Goal: Share content

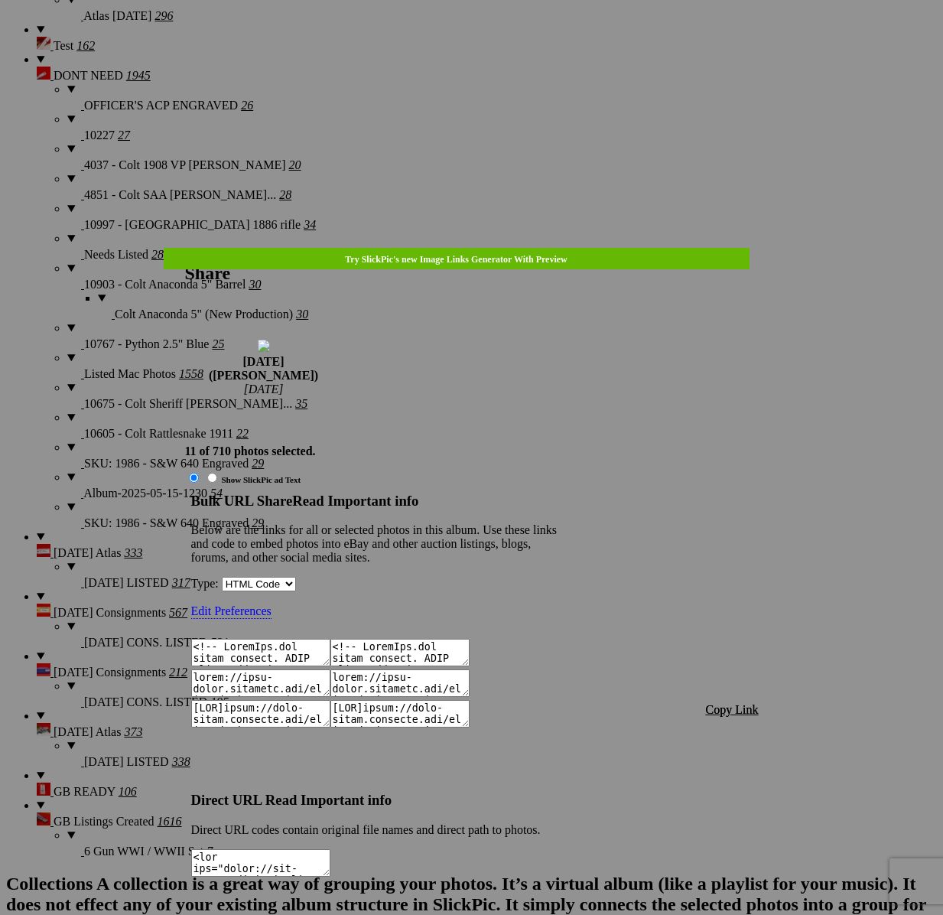
scroll to position [2776, 0]
click at [185, 248] on link at bounding box center [185, 248] width 0 height 0
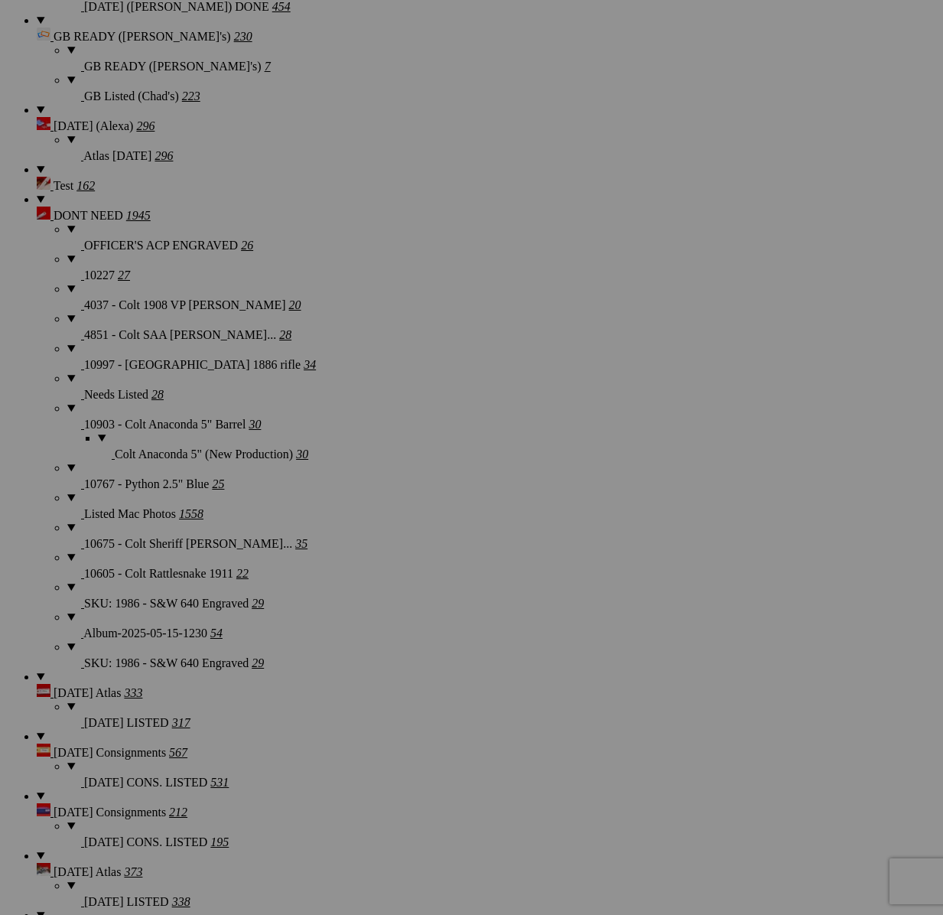
scroll to position [2636, 0]
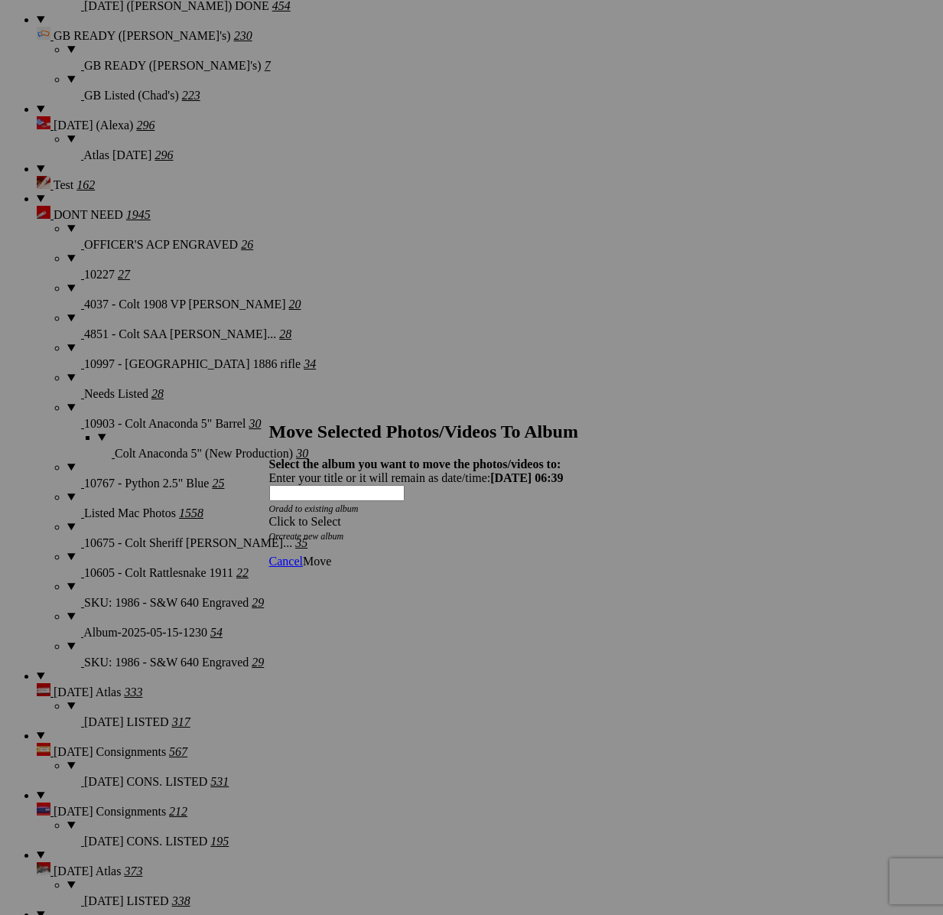
click at [269, 515] on span at bounding box center [269, 521] width 0 height 13
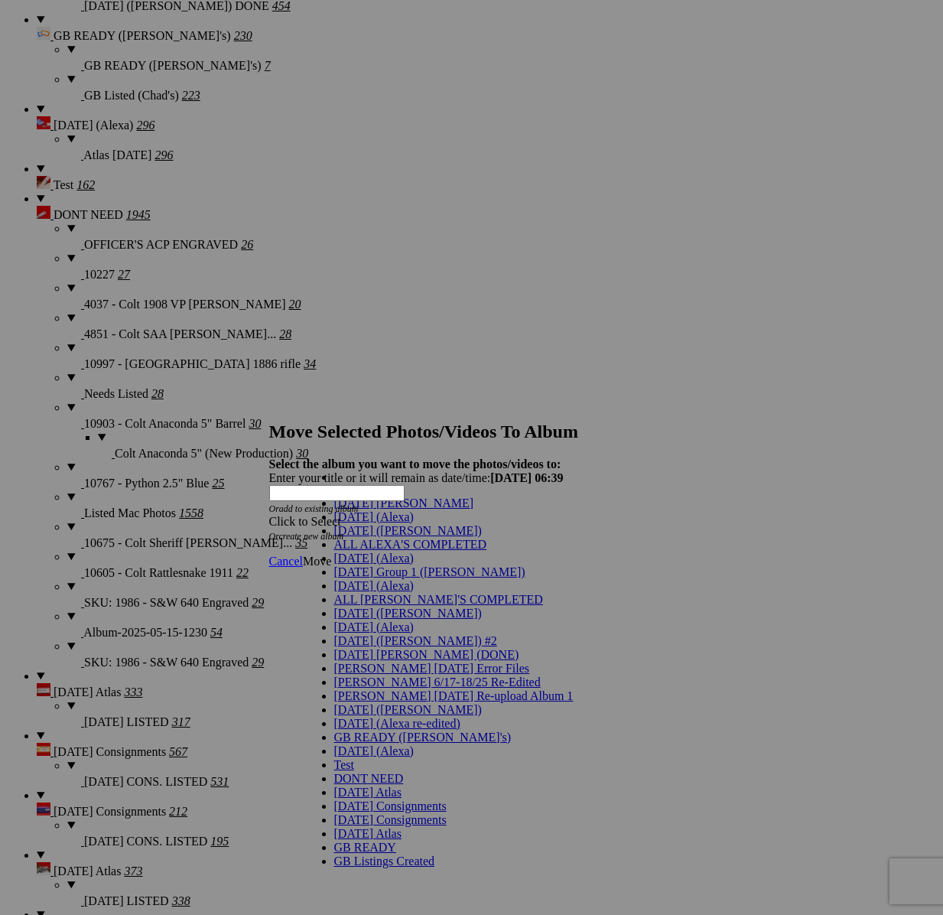
click at [407, 537] on link "[DATE] ([PERSON_NAME])" at bounding box center [408, 530] width 148 height 13
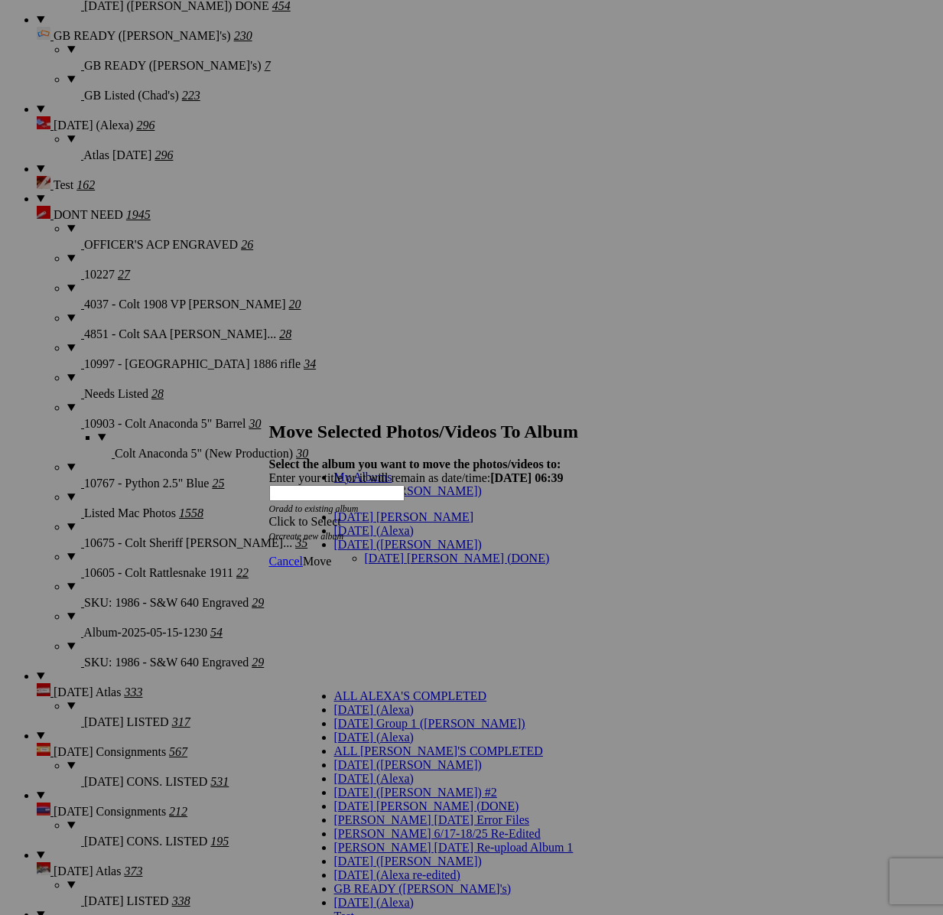
click at [405, 551] on link "[DATE] [PERSON_NAME] (DONE)" at bounding box center [457, 557] width 185 height 13
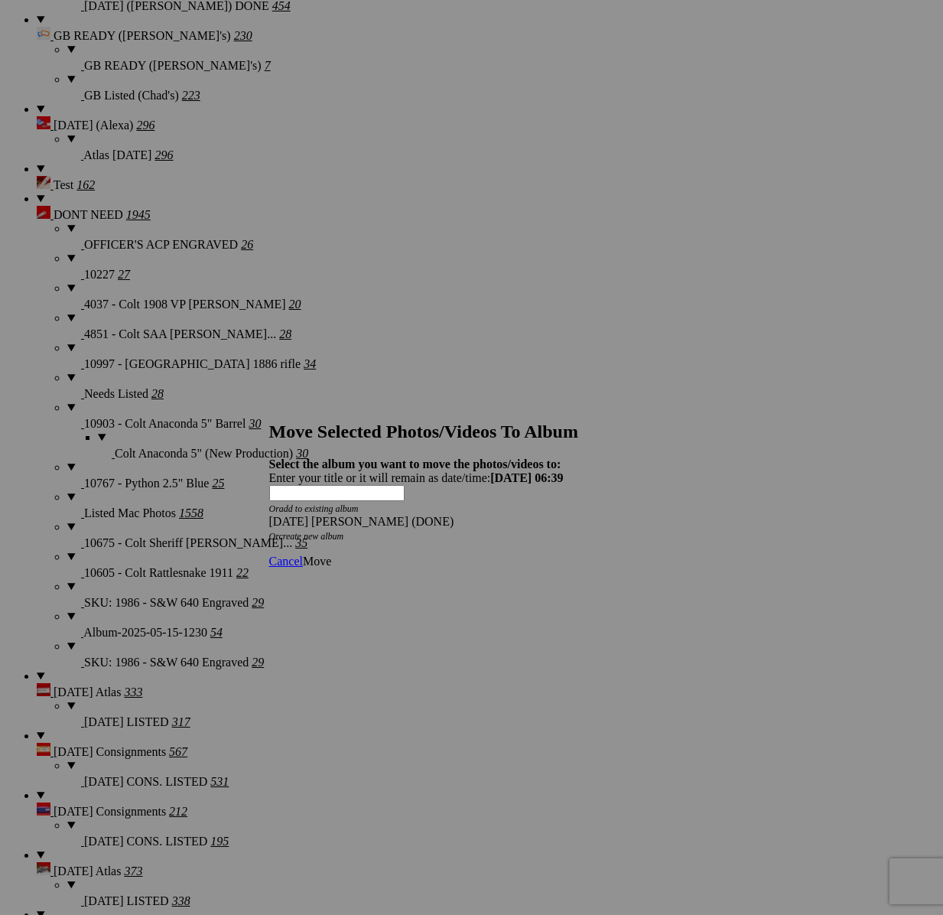
click at [331, 555] on span "Move" at bounding box center [317, 561] width 28 height 13
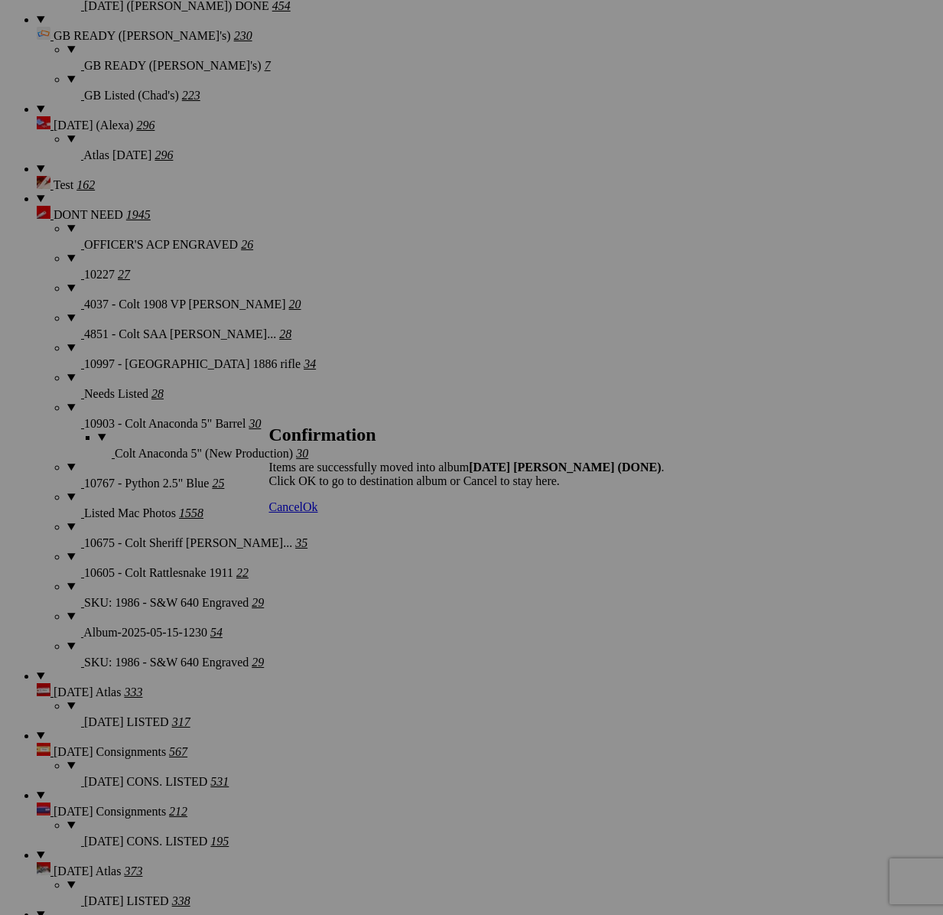
click at [303, 513] on span "Cancel" at bounding box center [286, 506] width 34 height 13
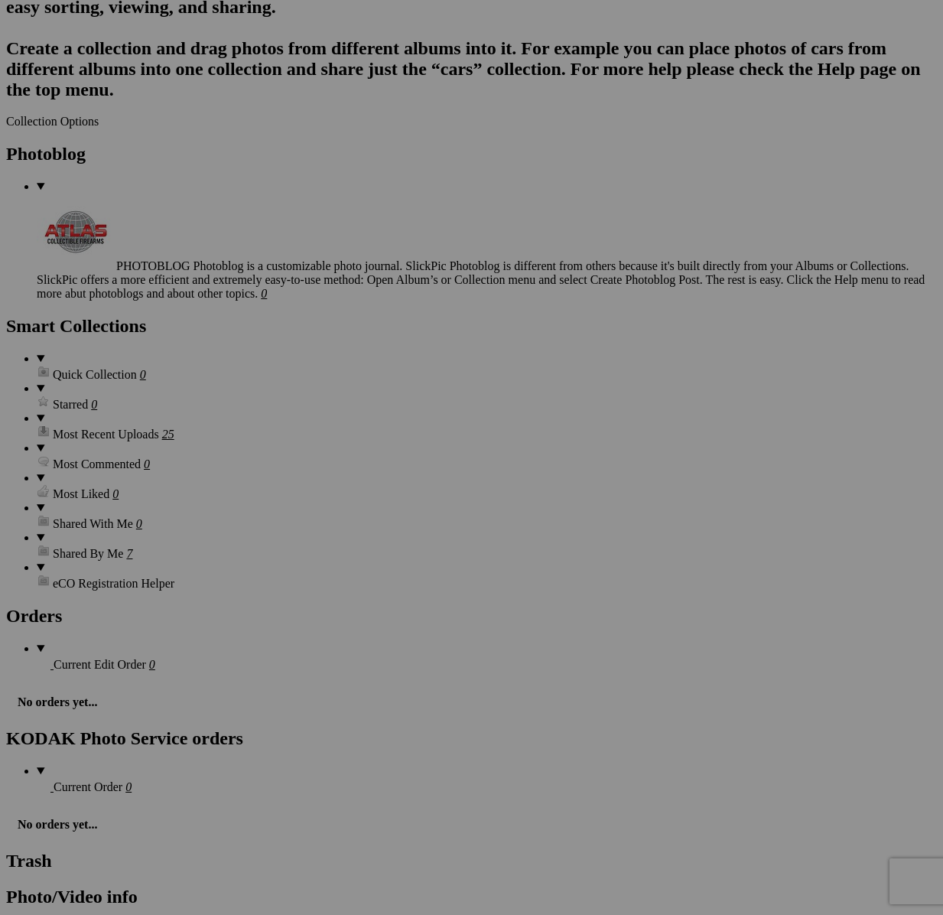
scroll to position [3706, 0]
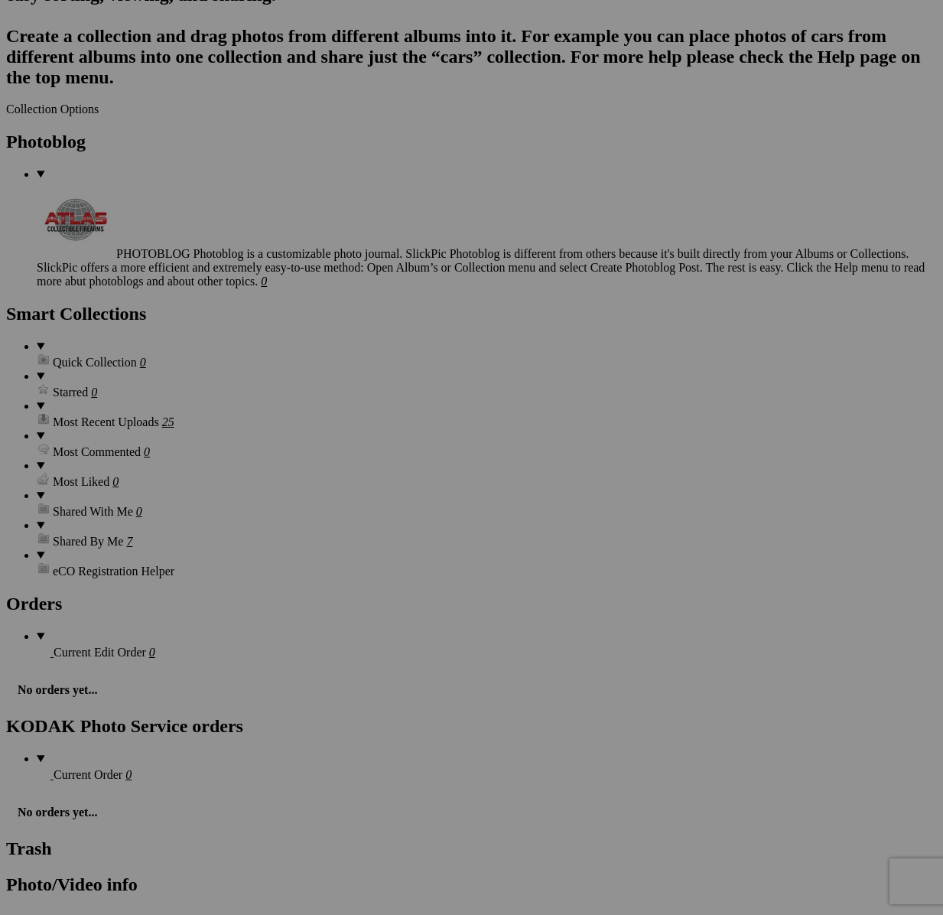
drag, startPoint x: 679, startPoint y: 563, endPoint x: 735, endPoint y: 600, distance: 66.8
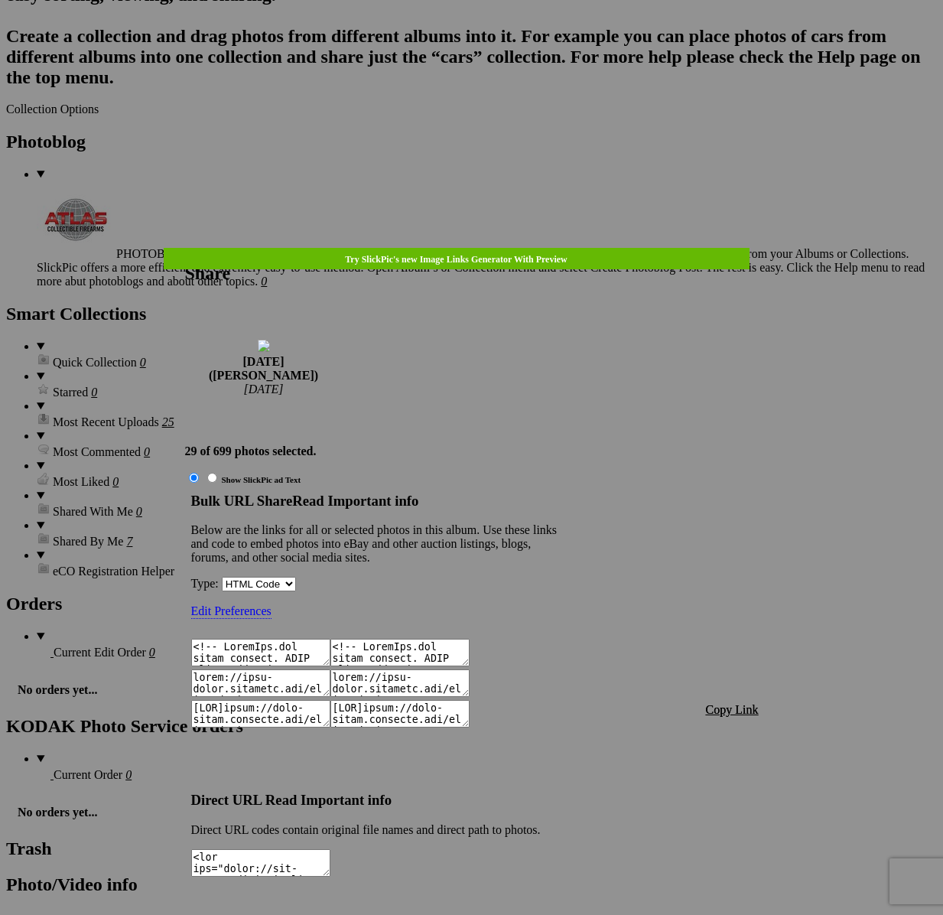
type textarea "<!-- [DOMAIN_NAME] image hosting. HTML Bulk Share code Starts Here --> <div sty…"
click at [726, 703] on span "Copy Link" at bounding box center [732, 709] width 53 height 13
click at [493, 48] on div at bounding box center [471, 457] width 943 height 915
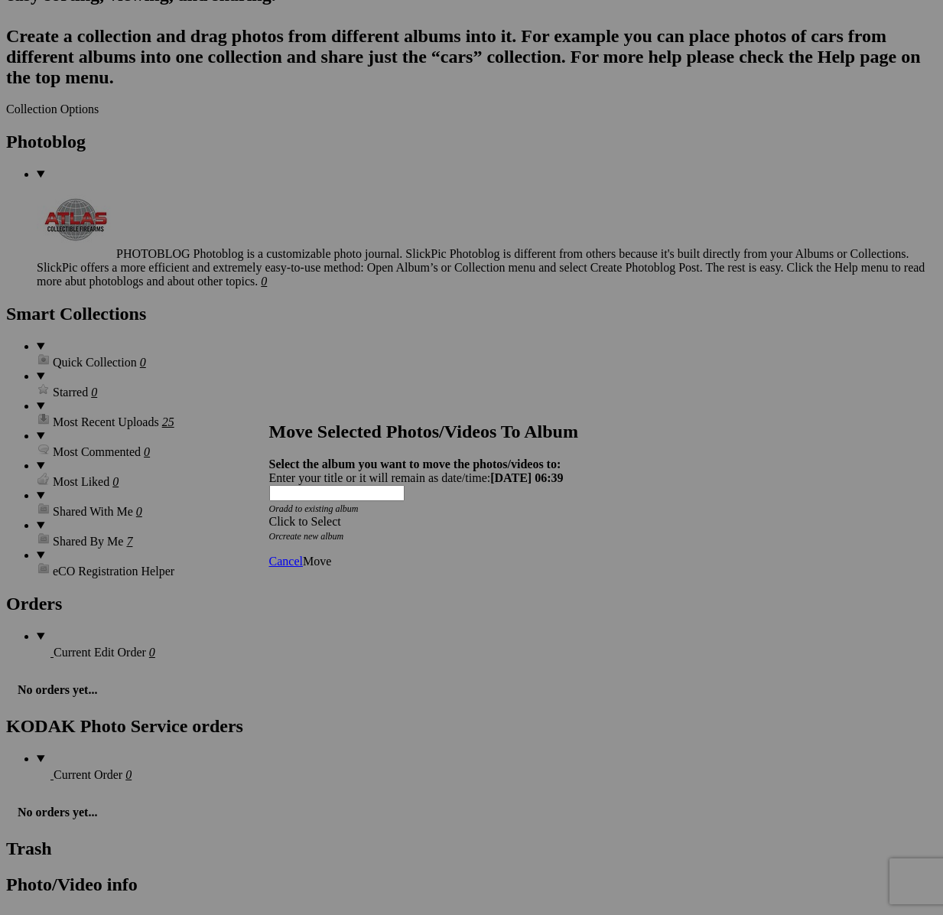
click at [553, 515] on div "Click to Select" at bounding box center [471, 522] width 405 height 14
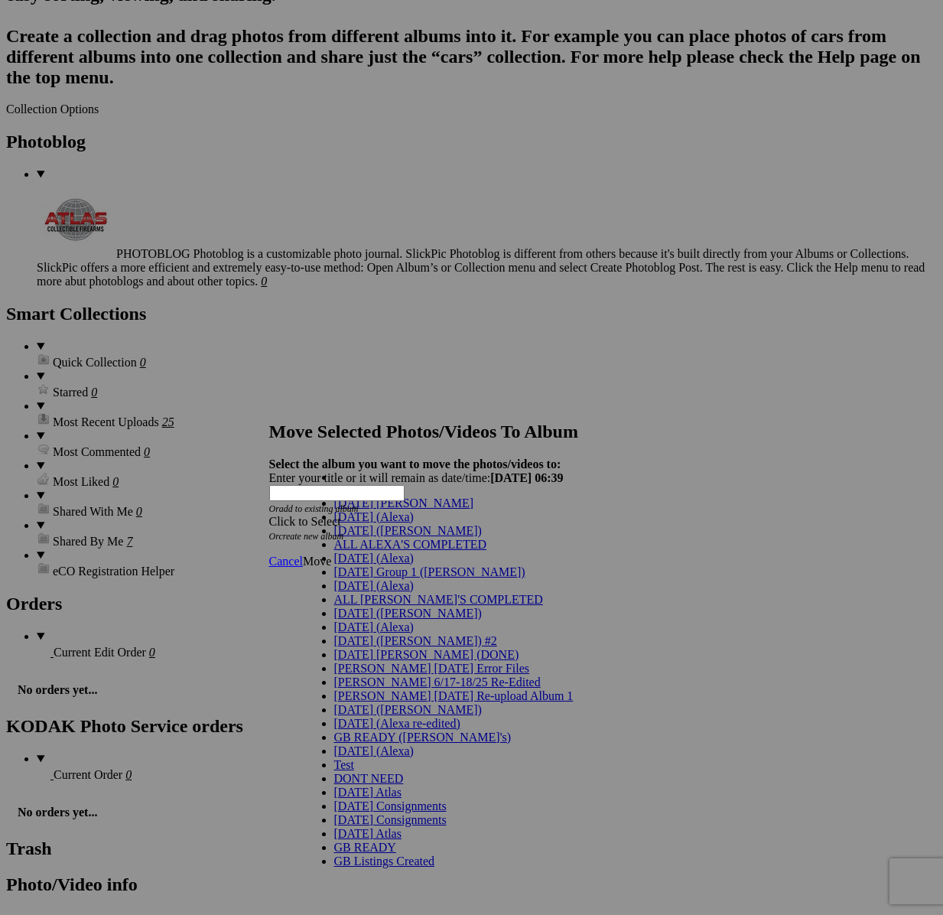
click at [344, 537] on span "[DATE] ([PERSON_NAME])" at bounding box center [408, 530] width 148 height 13
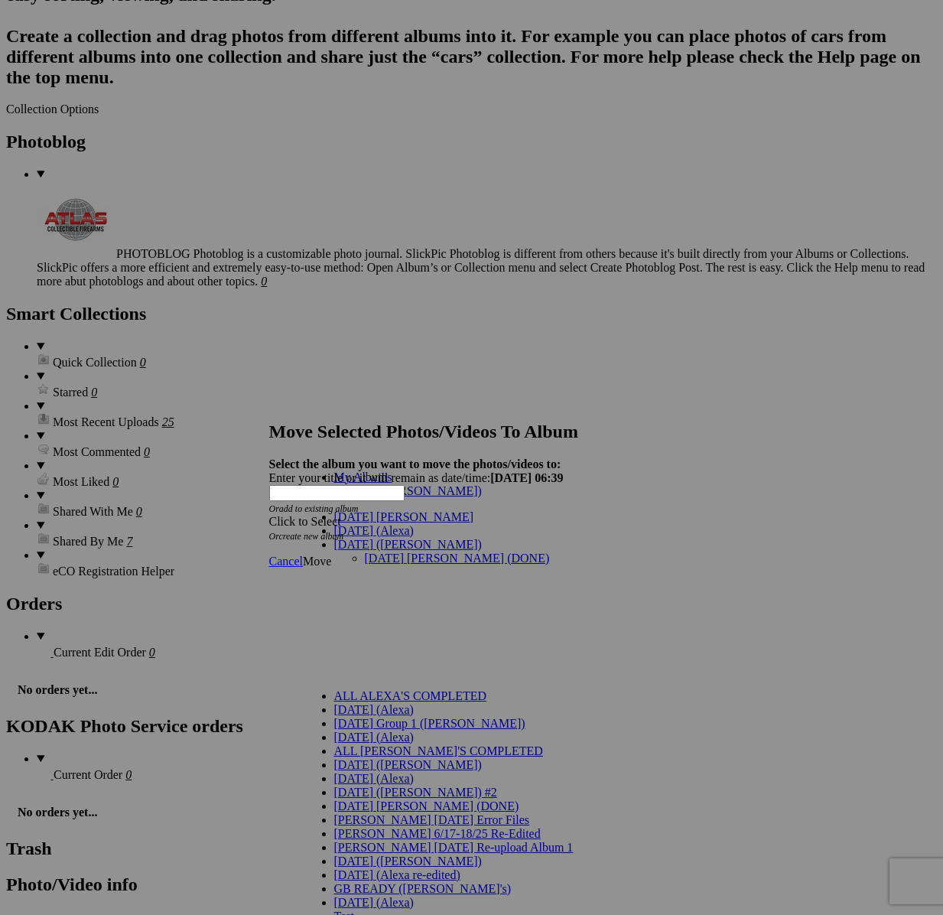
click at [365, 551] on link "[DATE] [PERSON_NAME] (DONE)" at bounding box center [457, 557] width 185 height 13
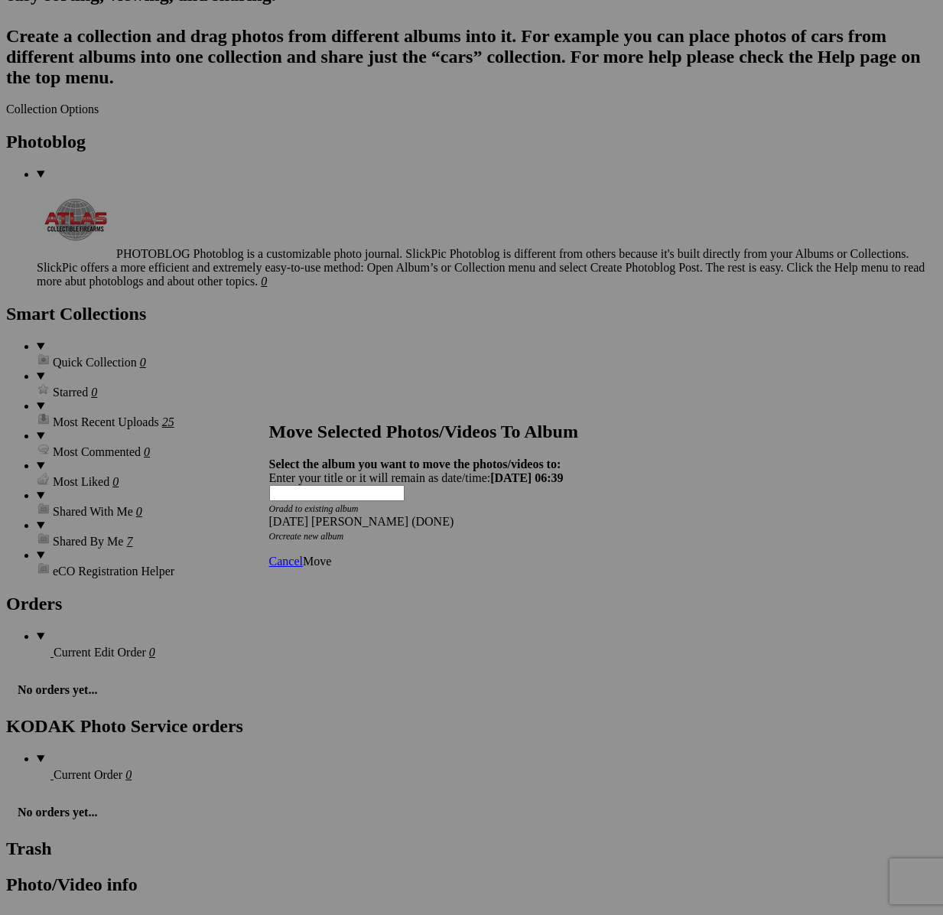
click at [331, 555] on span "Move" at bounding box center [317, 561] width 28 height 13
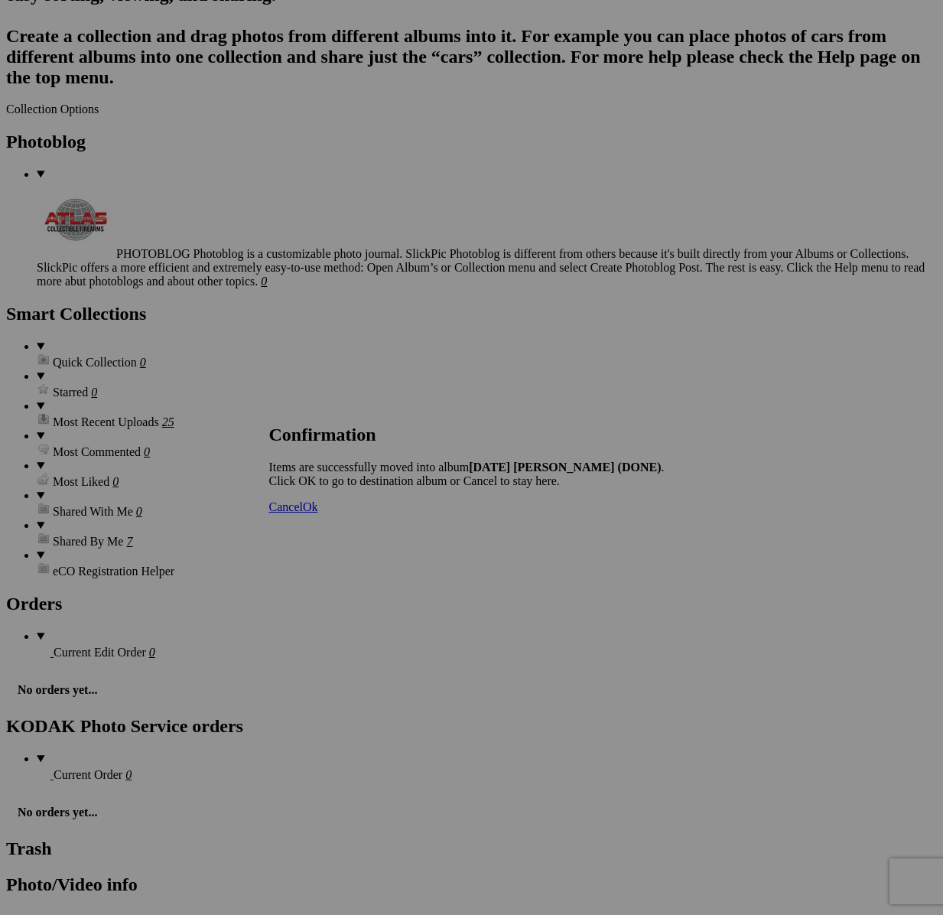
click at [303, 513] on span "Cancel" at bounding box center [286, 506] width 34 height 13
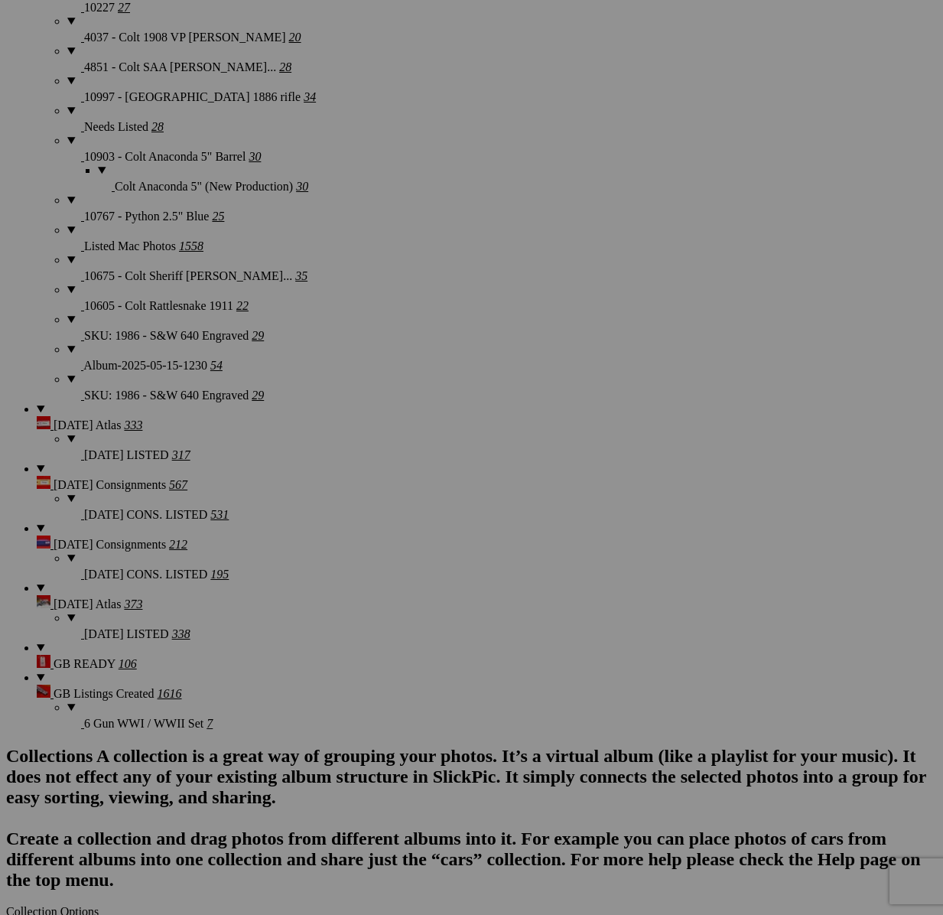
scroll to position [2893, 0]
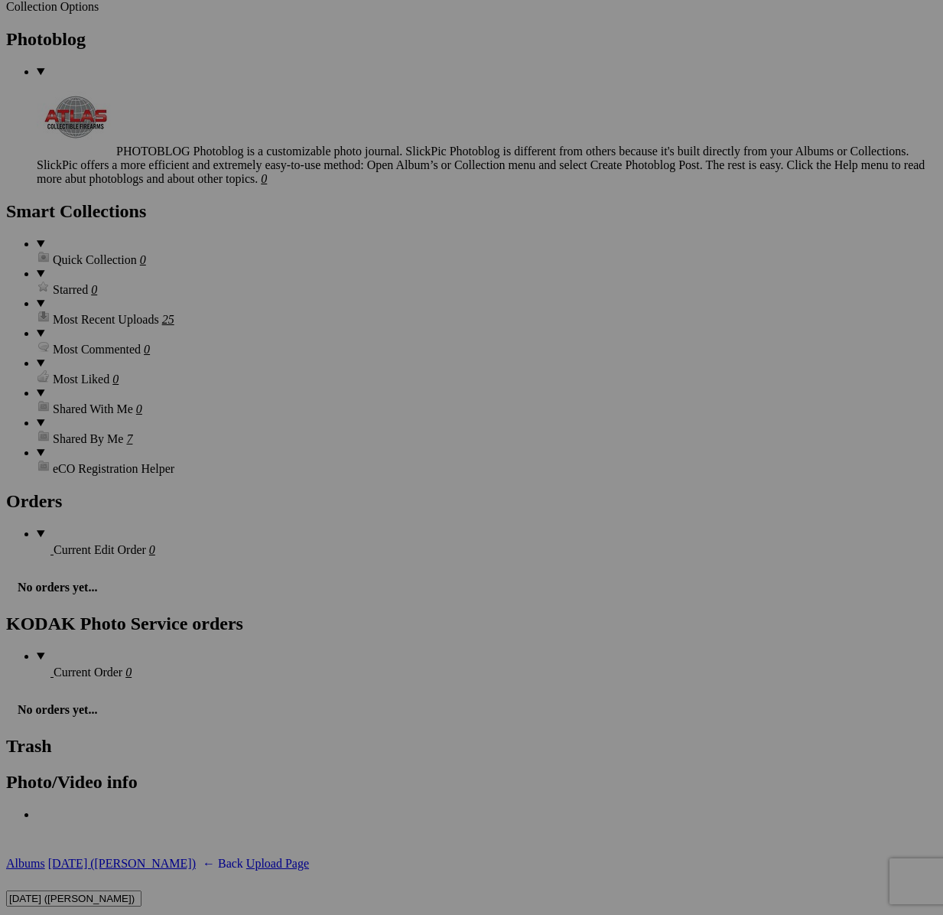
scroll to position [3814, 0]
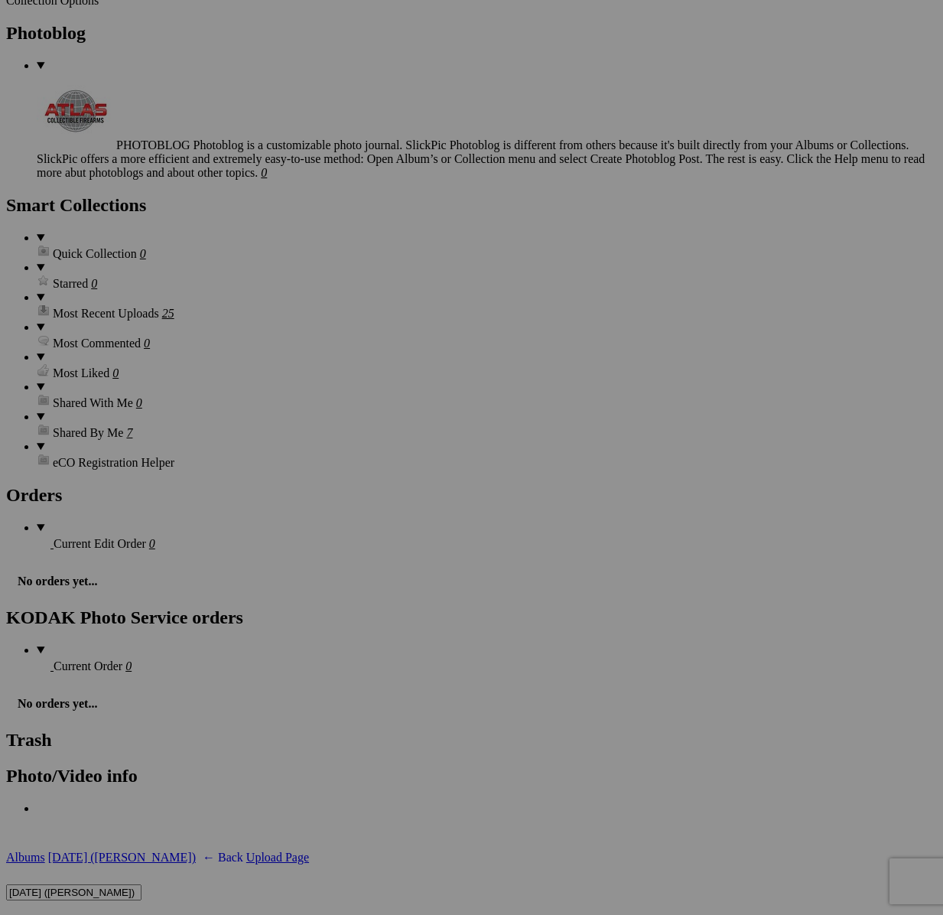
drag, startPoint x: 678, startPoint y: 452, endPoint x: 540, endPoint y: 92, distance: 385.9
click at [75, 914] on span at bounding box center [75, 922] width 0 height 13
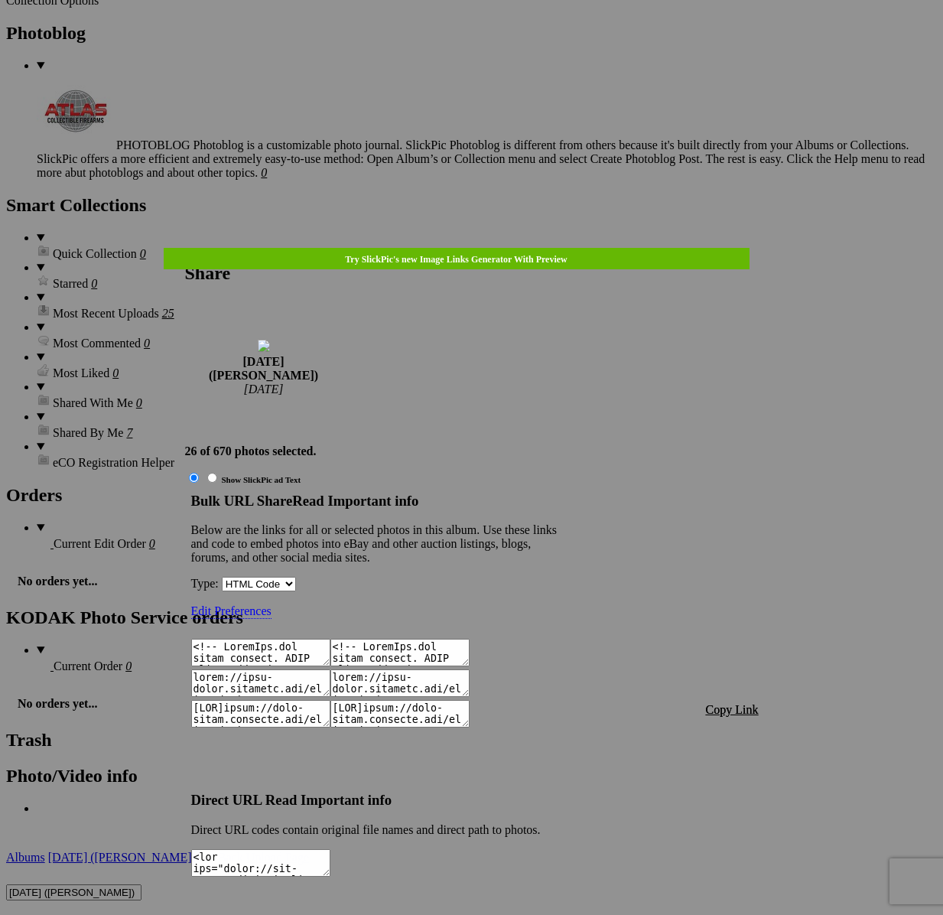
type textarea "<!-- [DOMAIN_NAME] image hosting. HTML Bulk Share code Starts Here --> <div sty…"
click at [735, 703] on span "Copy Link" at bounding box center [732, 709] width 53 height 13
click at [493, 36] on div at bounding box center [471, 457] width 943 height 915
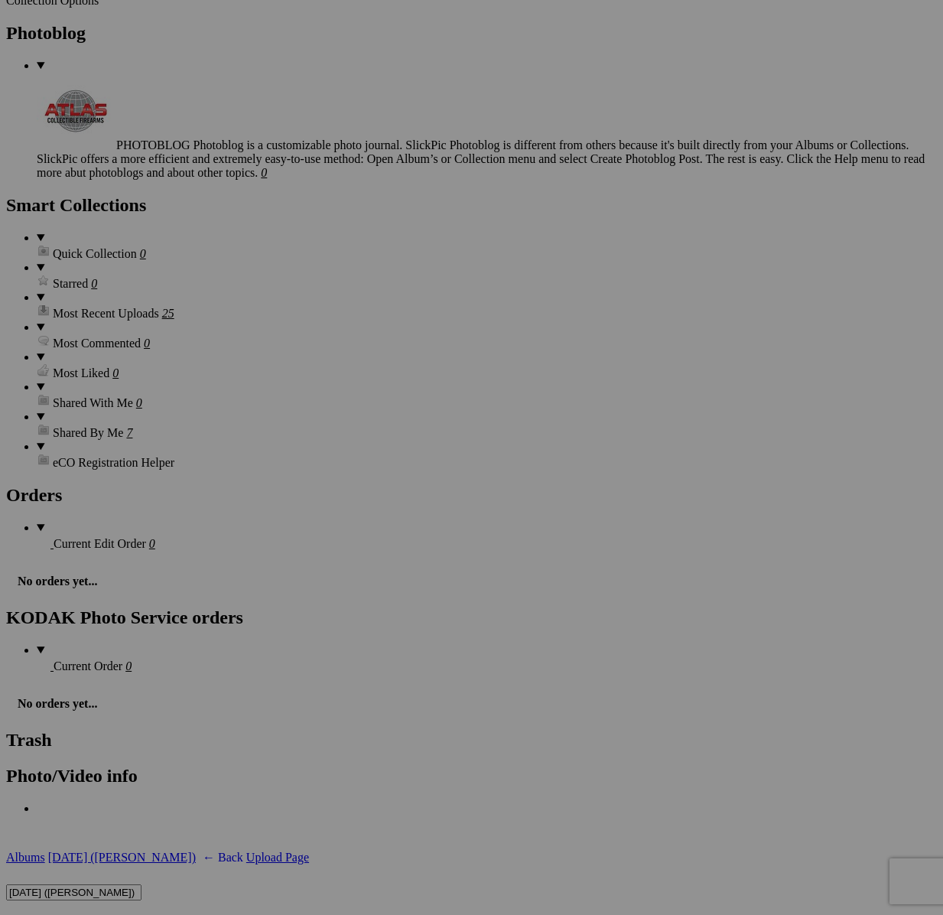
click at [75, 914] on link "Actions" at bounding box center [56, 922] width 38 height 13
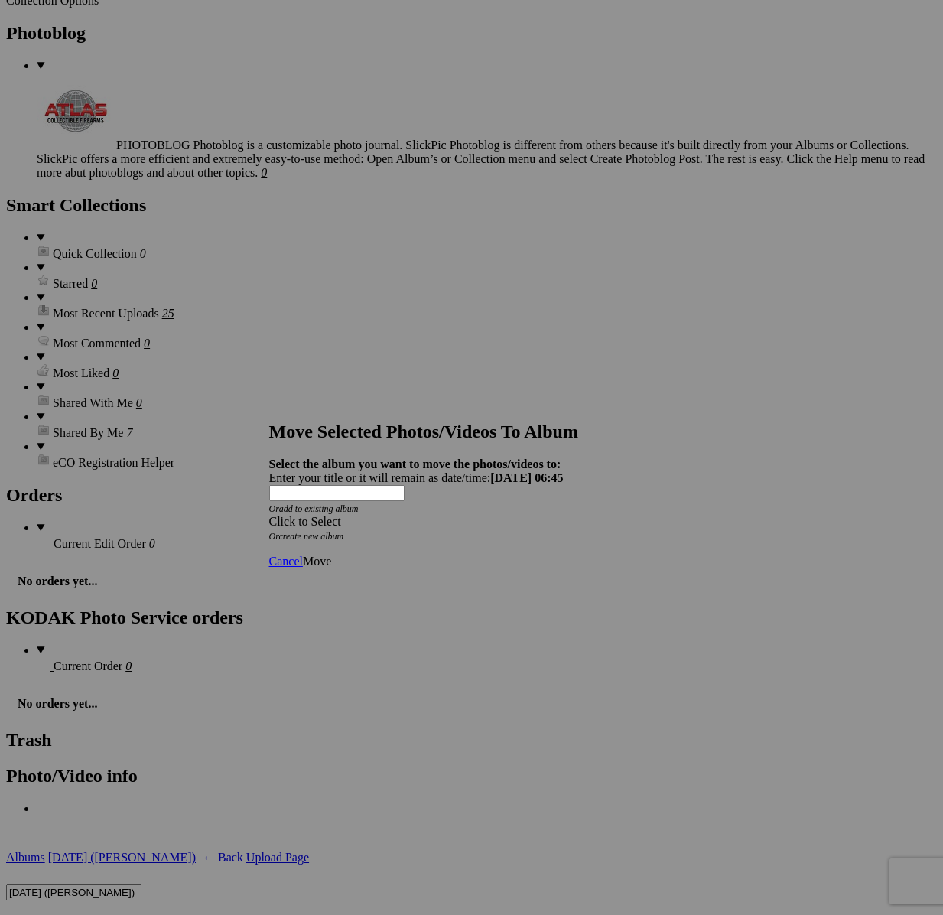
click at [269, 515] on span at bounding box center [269, 521] width 0 height 13
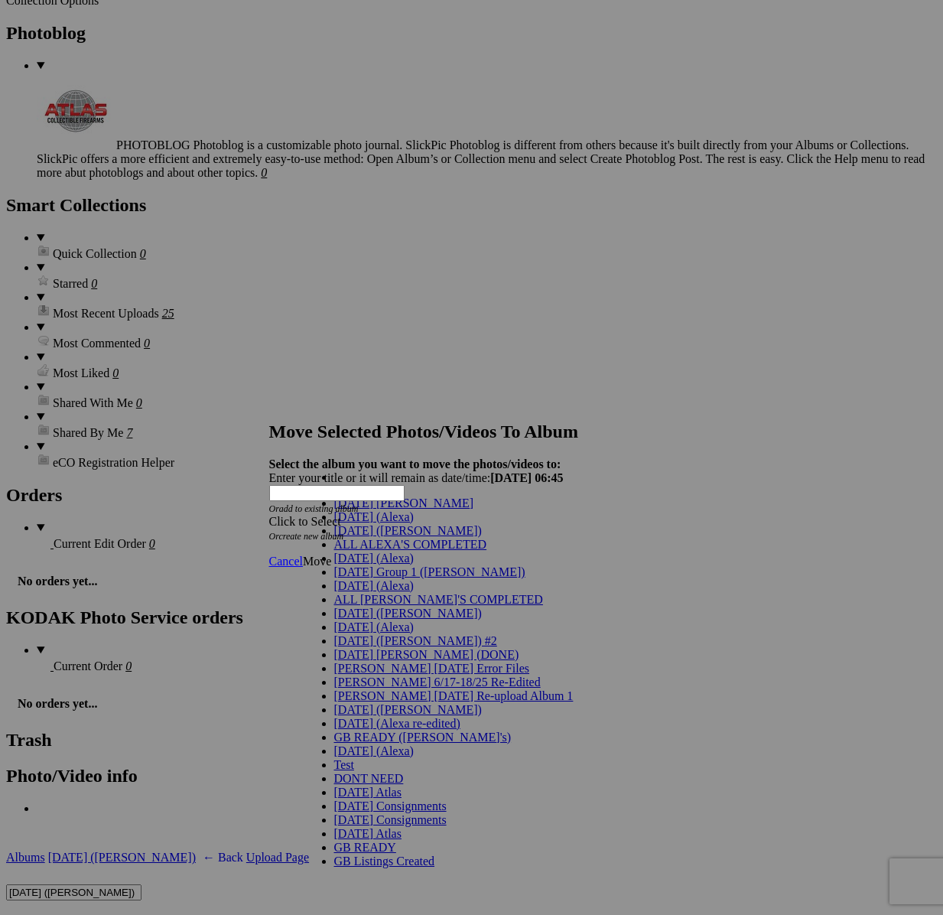
click at [359, 537] on span "[DATE] ([PERSON_NAME])" at bounding box center [408, 530] width 148 height 13
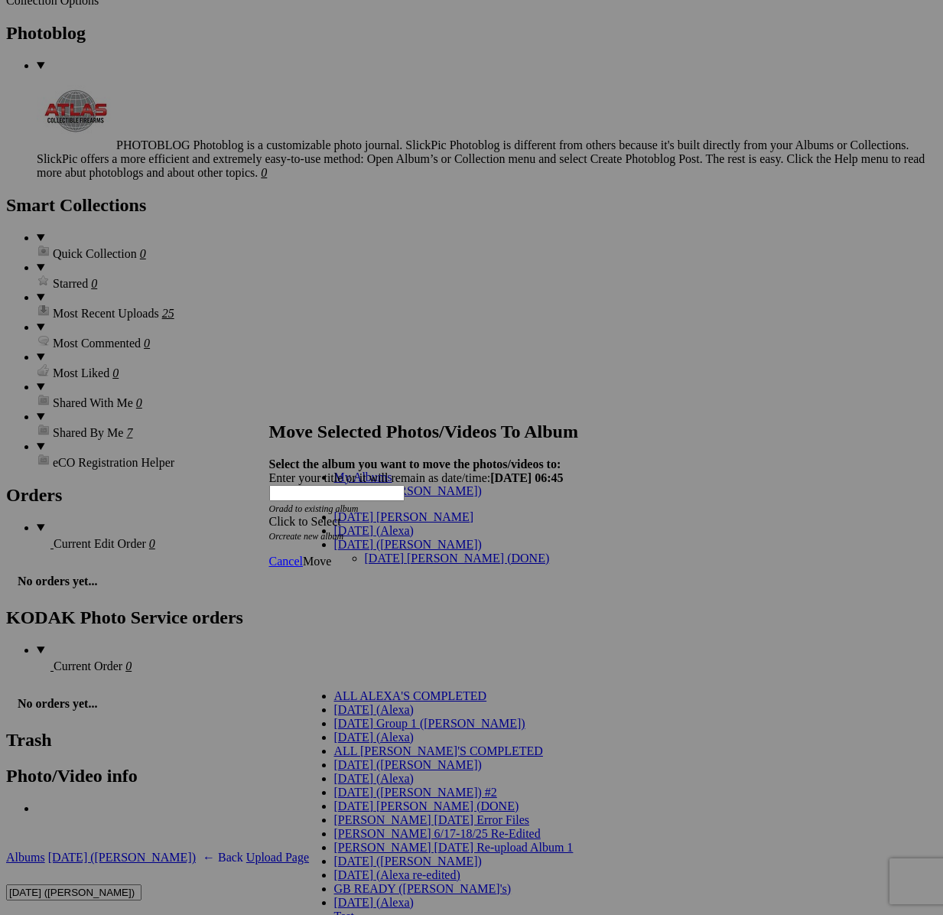
click at [362, 551] on ul "[DATE] [PERSON_NAME] (DONE)" at bounding box center [483, 620] width 298 height 138
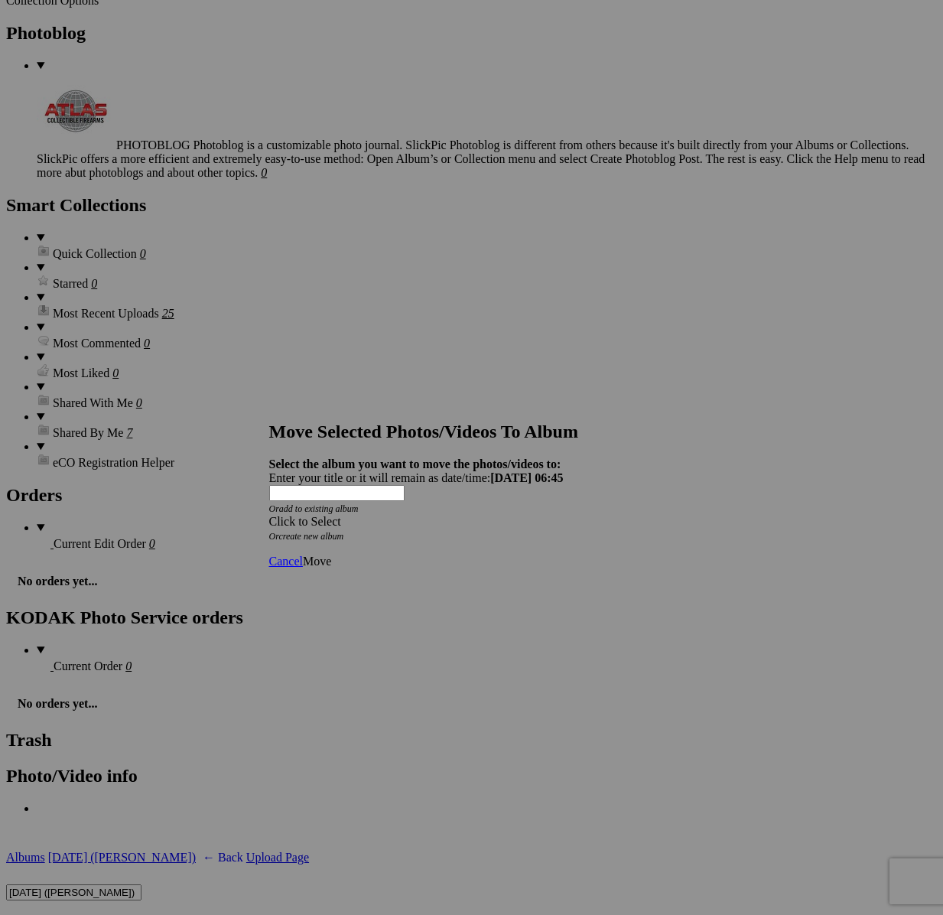
click at [361, 555] on div "Cancel Move" at bounding box center [471, 562] width 405 height 14
click at [381, 515] on div "Click to Select" at bounding box center [471, 522] width 405 height 14
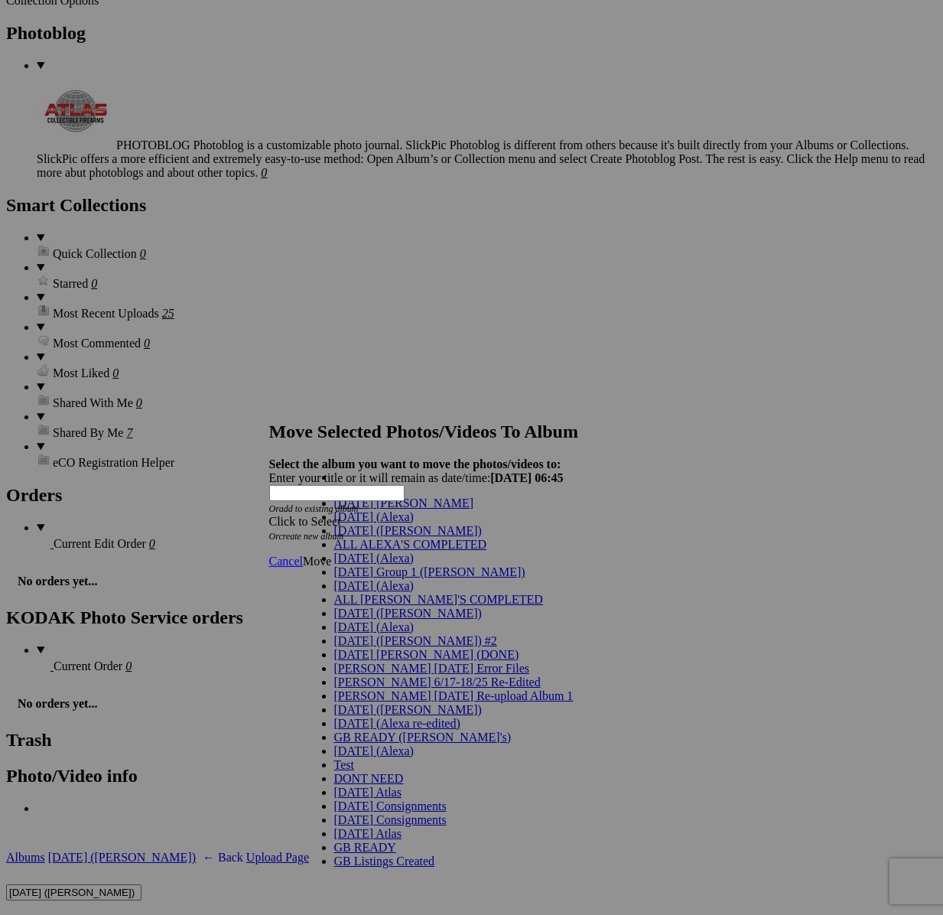
click at [350, 537] on span "[DATE] ([PERSON_NAME])" at bounding box center [408, 530] width 148 height 13
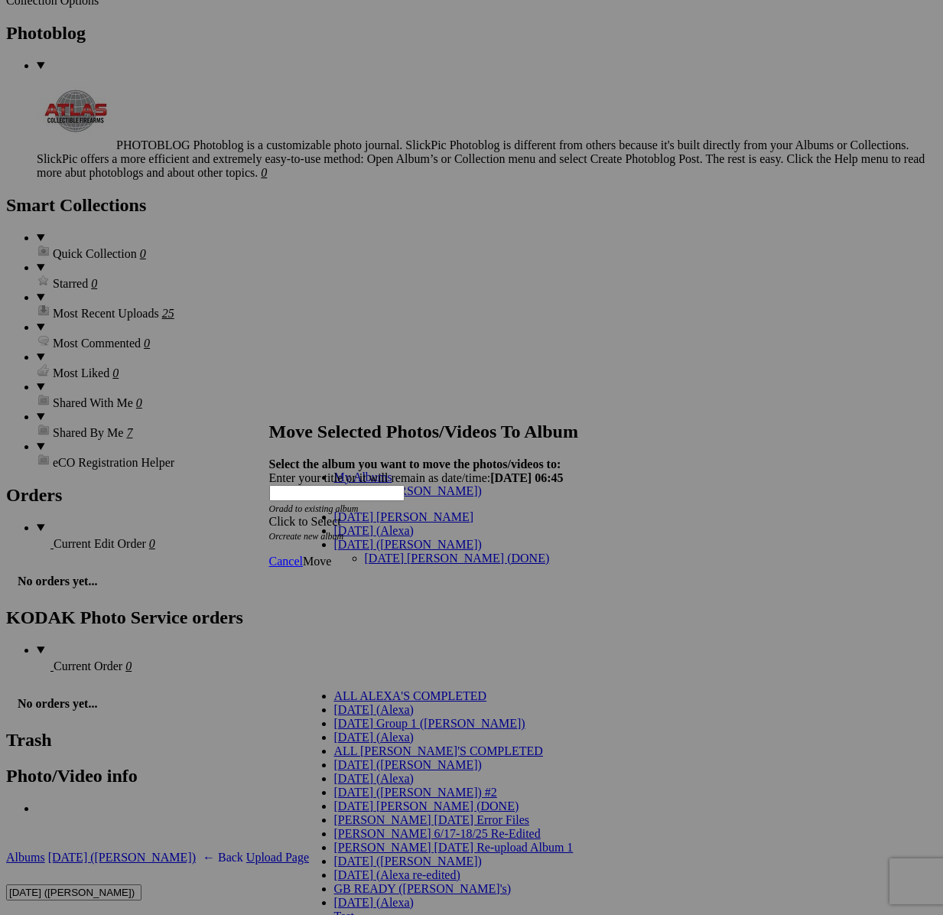
click at [365, 551] on link "[DATE] [PERSON_NAME] (DONE)" at bounding box center [457, 557] width 185 height 13
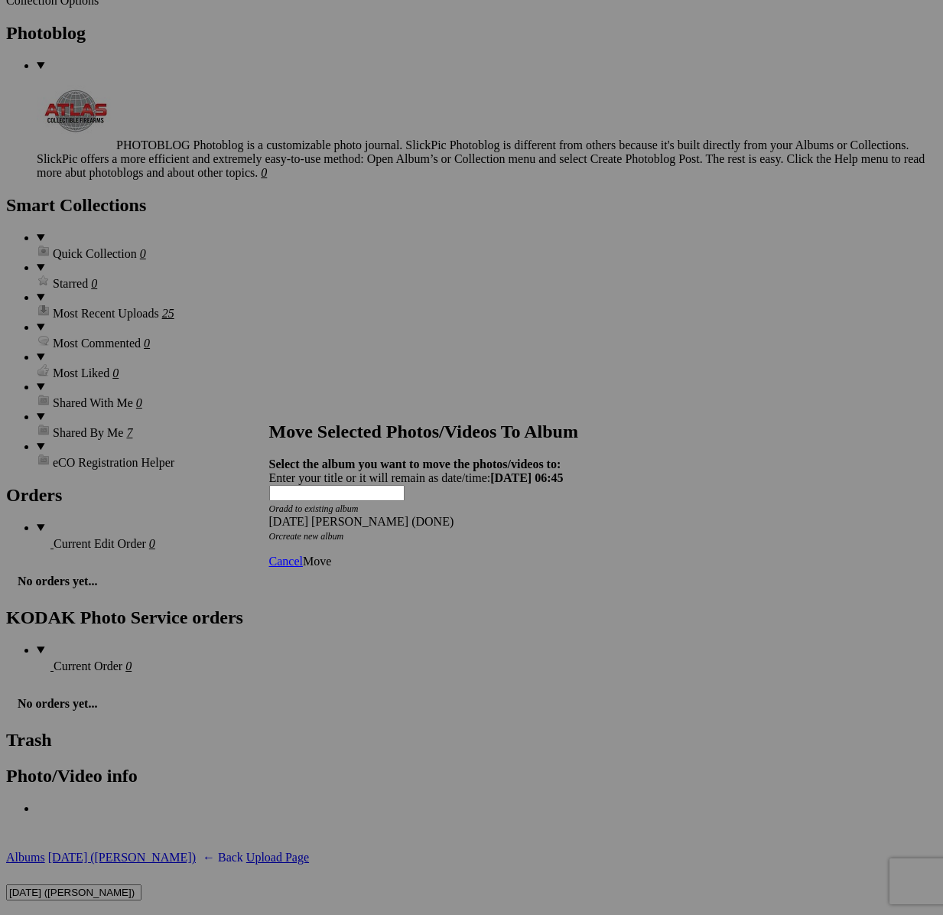
click at [331, 555] on span "Move" at bounding box center [317, 561] width 28 height 13
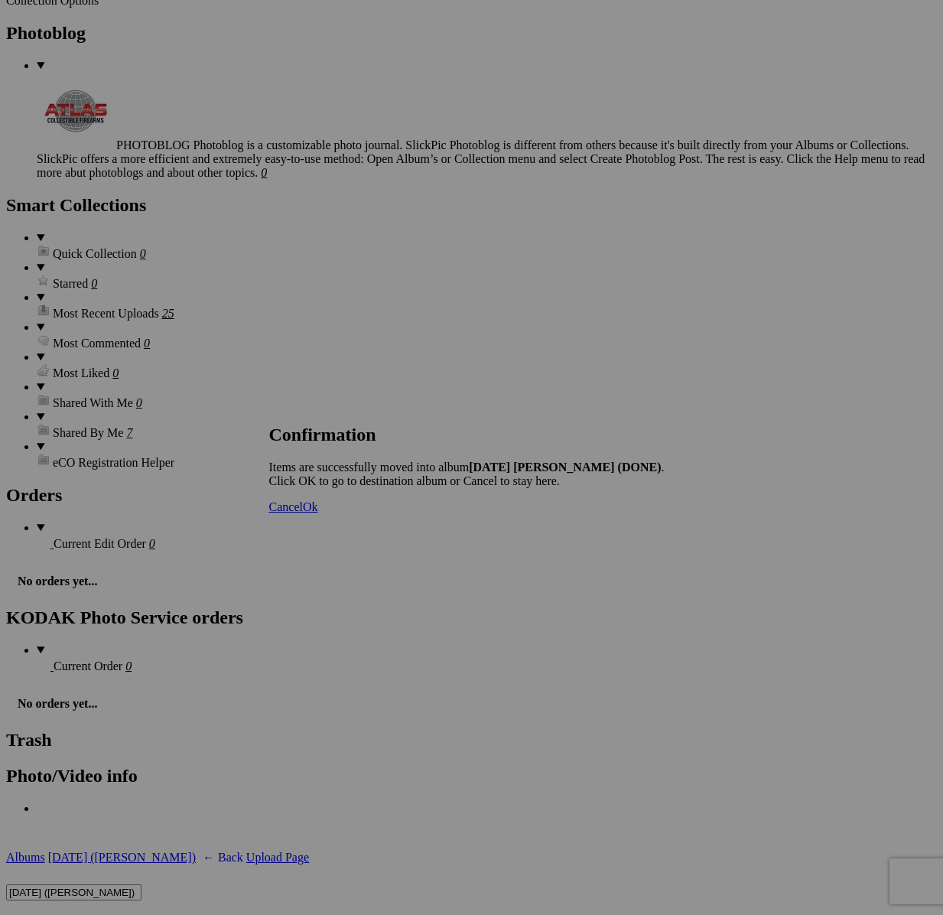
click at [303, 513] on span "Cancel" at bounding box center [286, 506] width 34 height 13
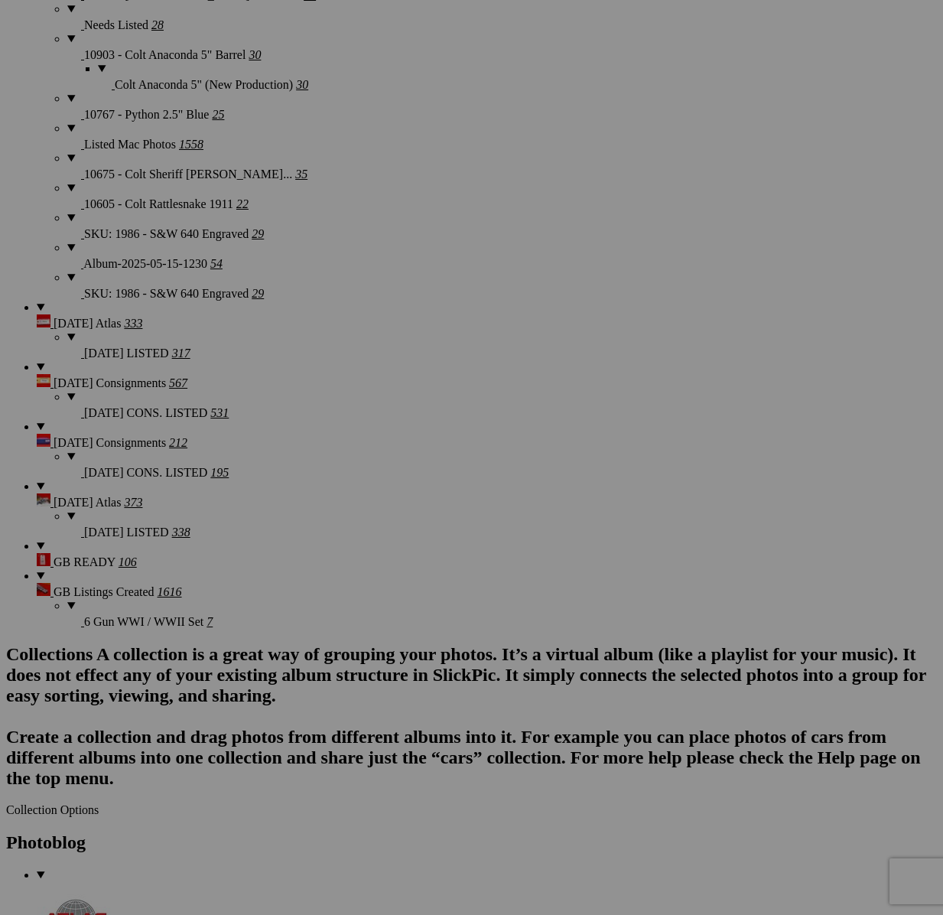
scroll to position [2913, 0]
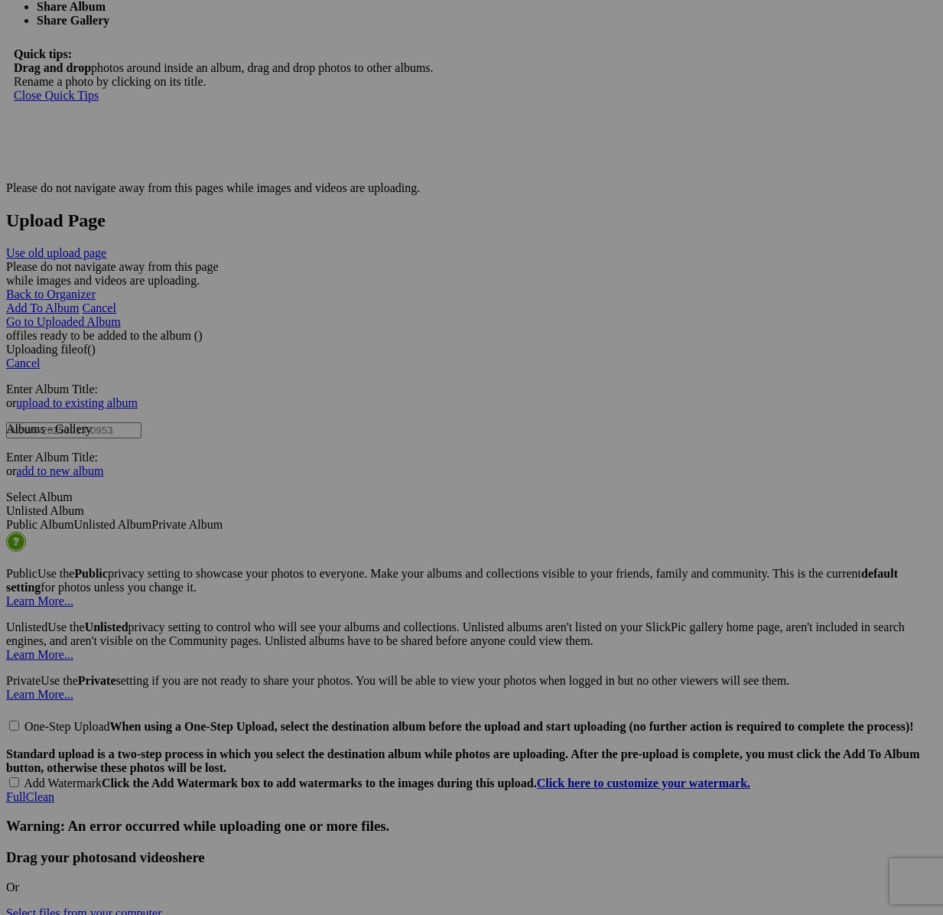
scroll to position [4657, 0]
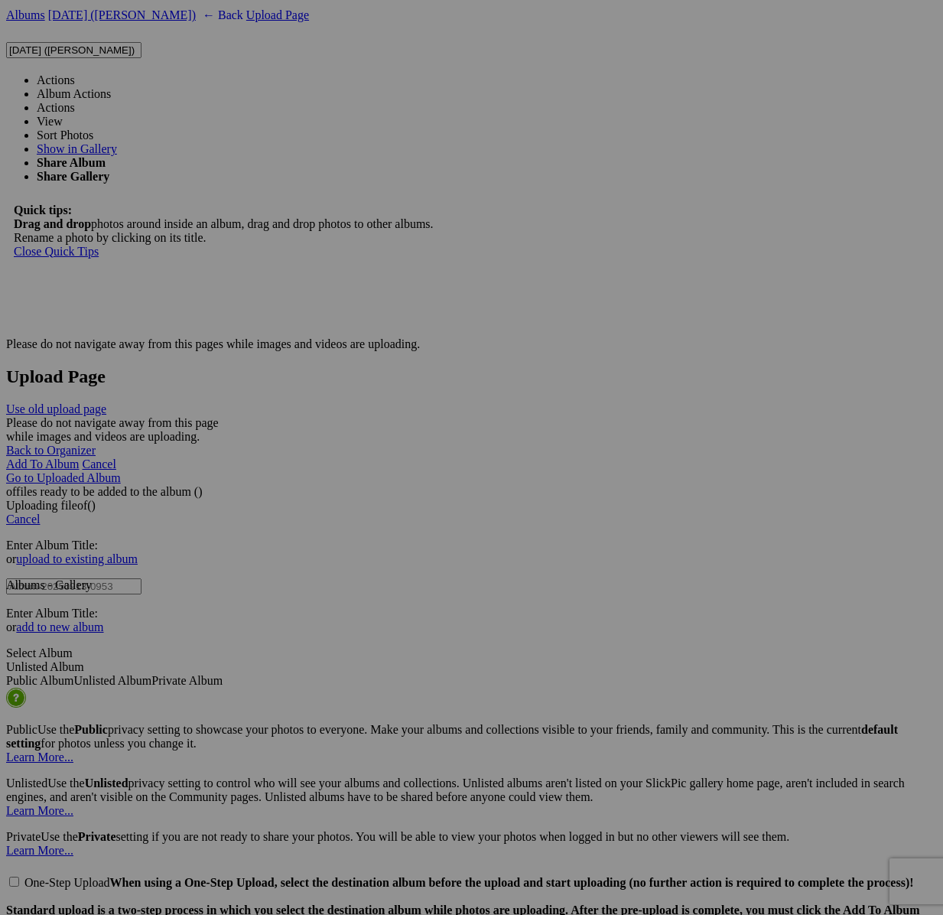
click at [75, 73] on span at bounding box center [75, 79] width 0 height 13
type textarea "<!-- [DOMAIN_NAME] image hosting. HTML Bulk Share code Starts Here --> <div sty…"
